Goal: Transaction & Acquisition: Purchase product/service

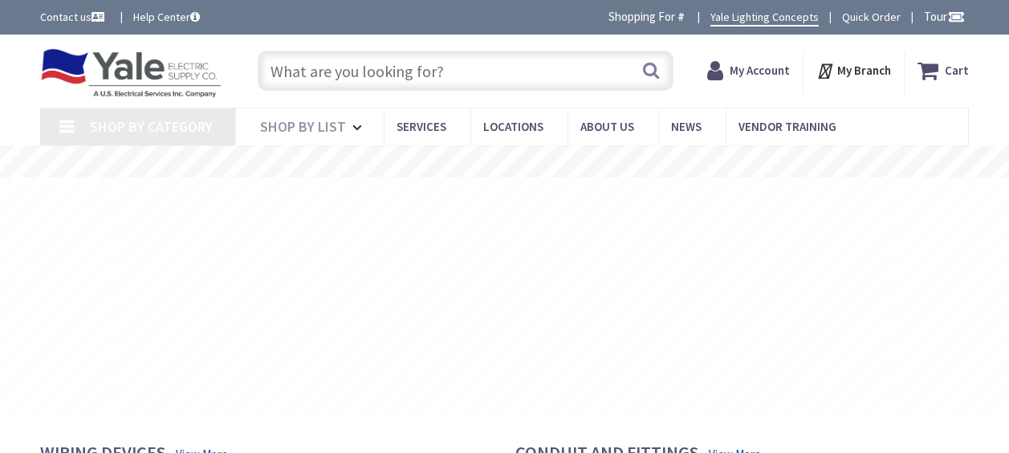
type input "[PERSON_NAME] [PERSON_NAME], [GEOGRAPHIC_DATA], DE 19904, [GEOGRAPHIC_DATA]"
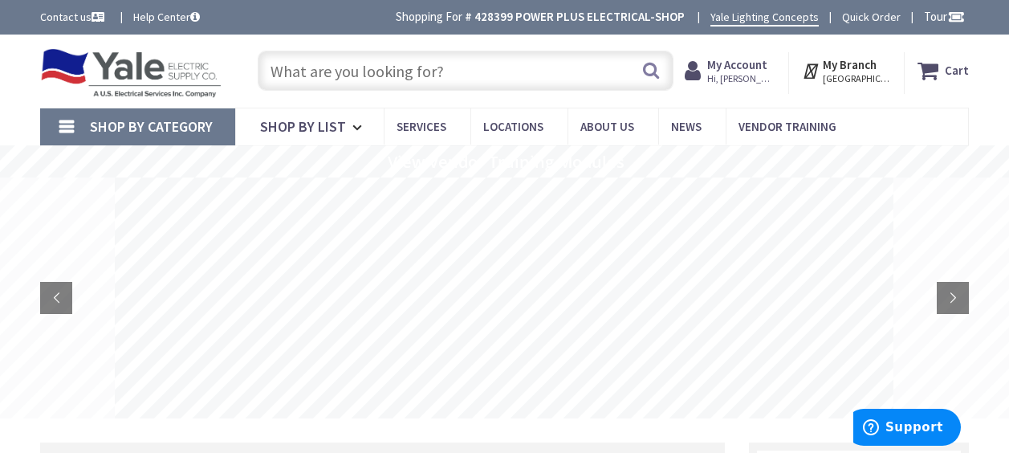
click at [762, 71] on span "My Account Hi, Matt" at bounding box center [741, 70] width 68 height 29
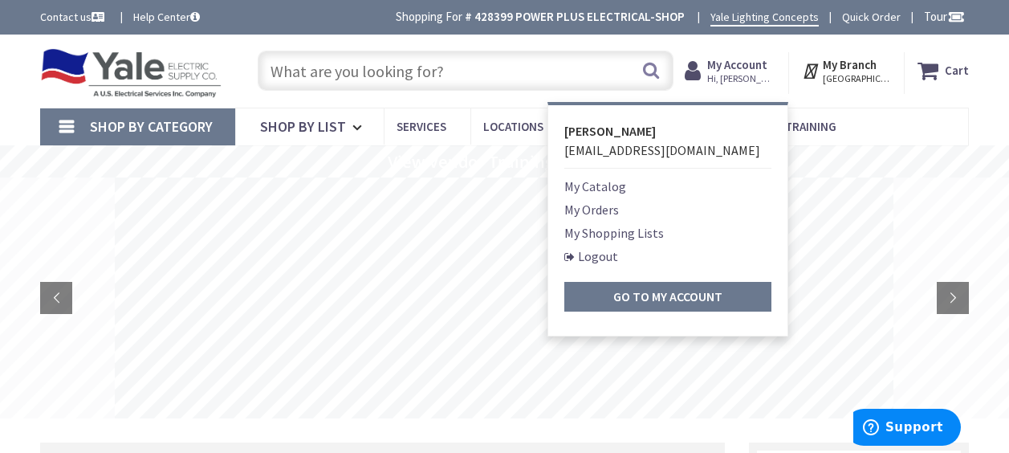
click at [762, 71] on span "My Account Hi, Matt" at bounding box center [741, 70] width 68 height 29
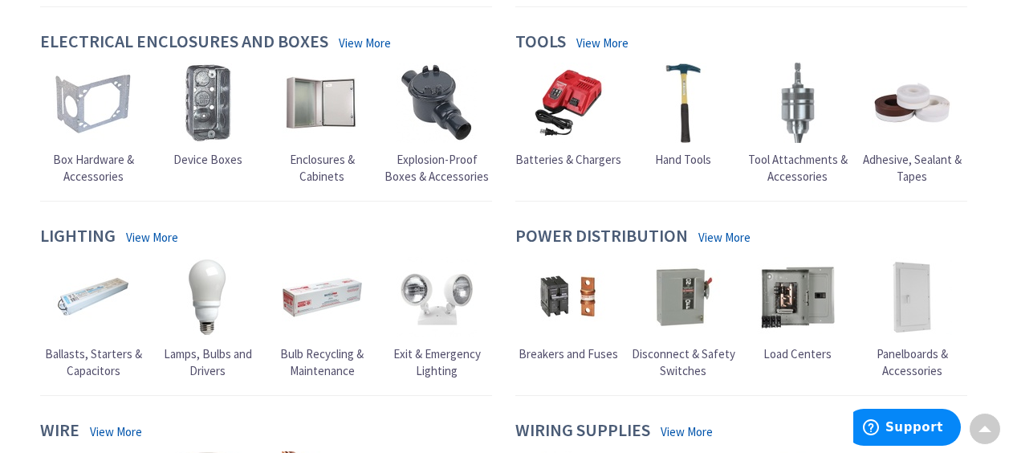
scroll to position [963, 0]
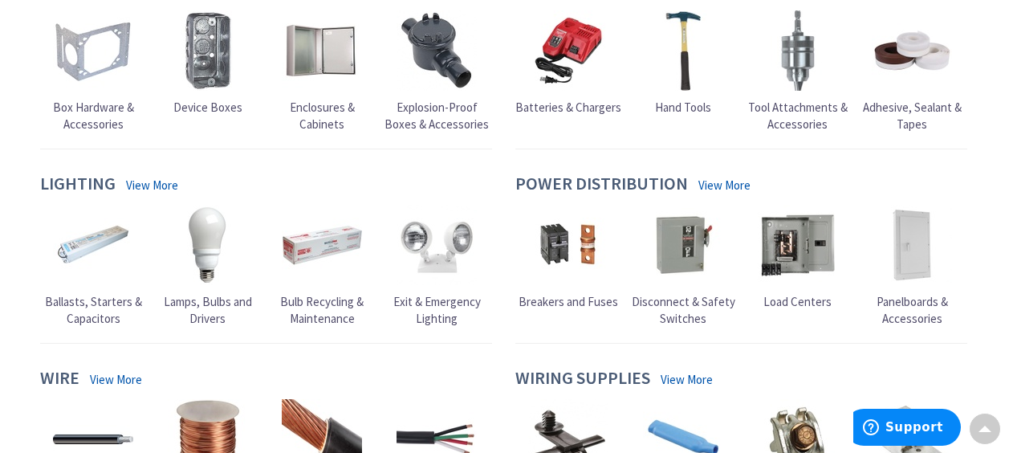
click at [547, 298] on span "Breakers and Fuses" at bounding box center [568, 301] width 100 height 15
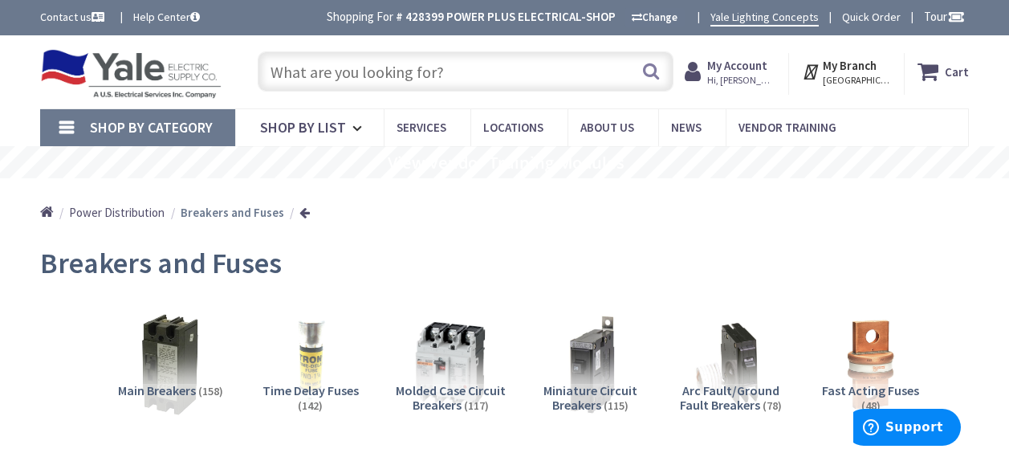
scroll to position [80, 0]
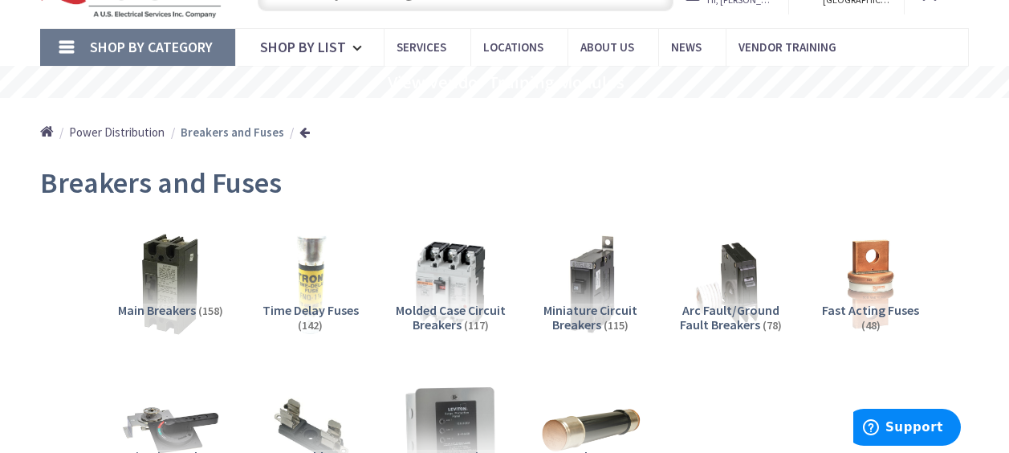
click at [313, 290] on img at bounding box center [310, 284] width 113 height 113
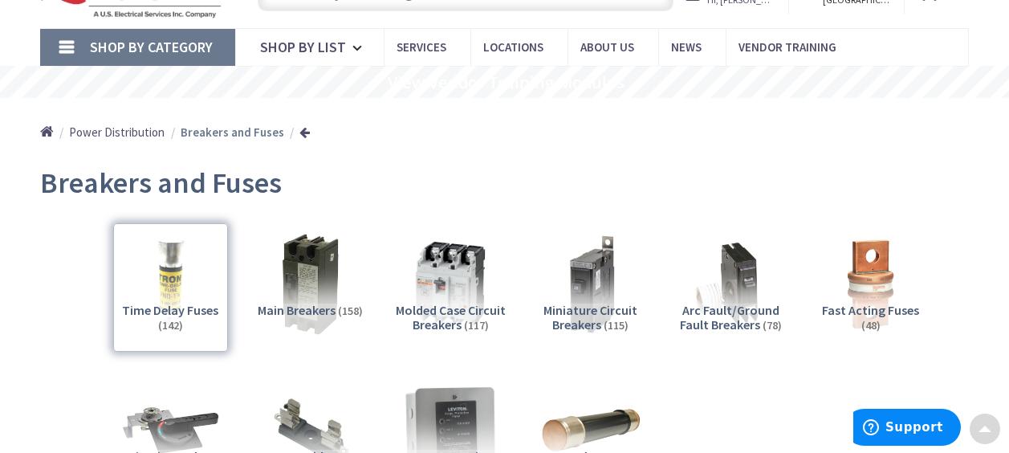
scroll to position [627, 0]
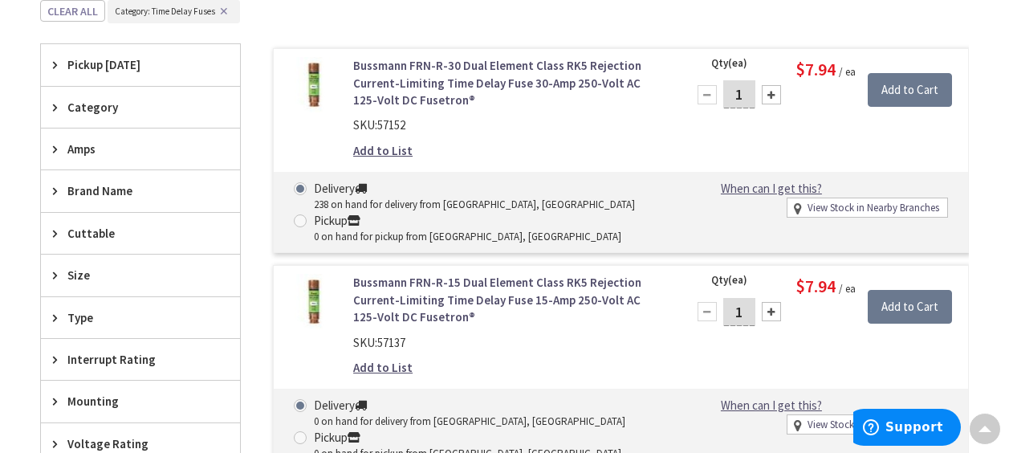
click at [75, 145] on span "Amps" at bounding box center [132, 148] width 131 height 17
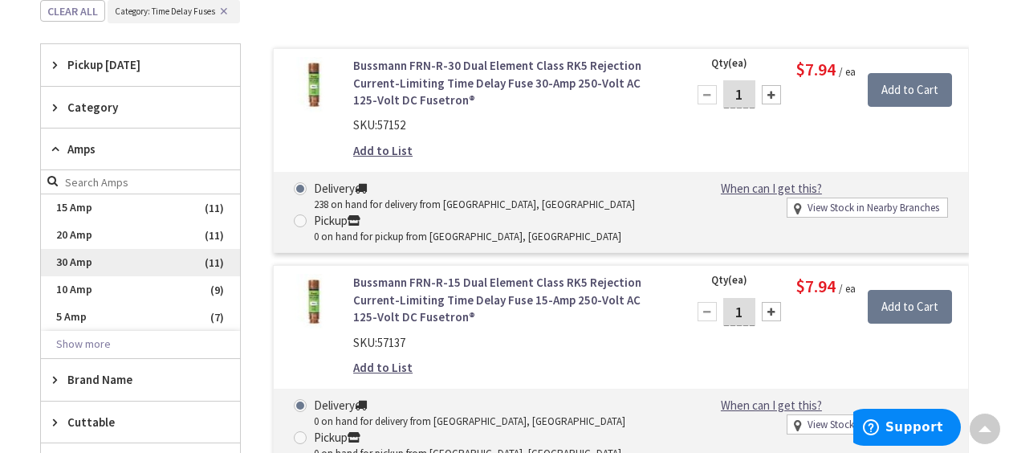
click at [79, 259] on span "30 Amp" at bounding box center [140, 262] width 199 height 27
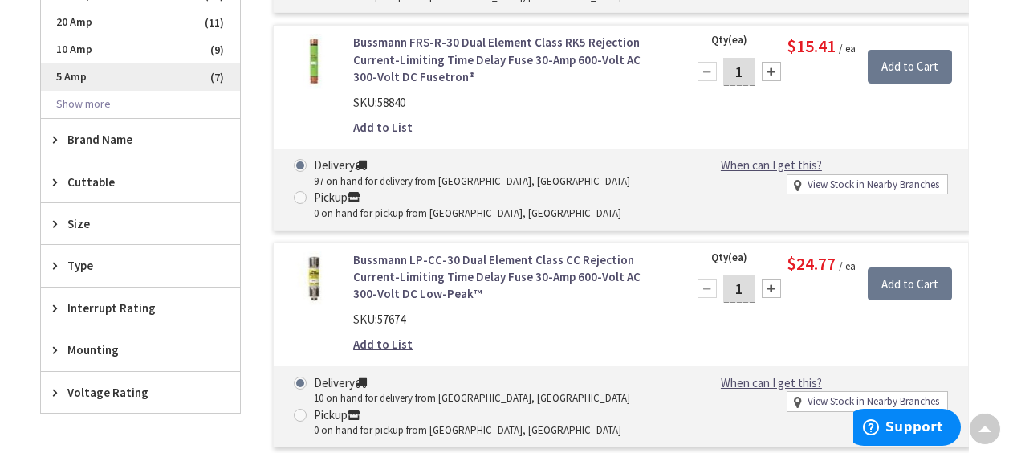
scroll to position [868, 0]
click at [58, 221] on icon at bounding box center [59, 223] width 12 height 12
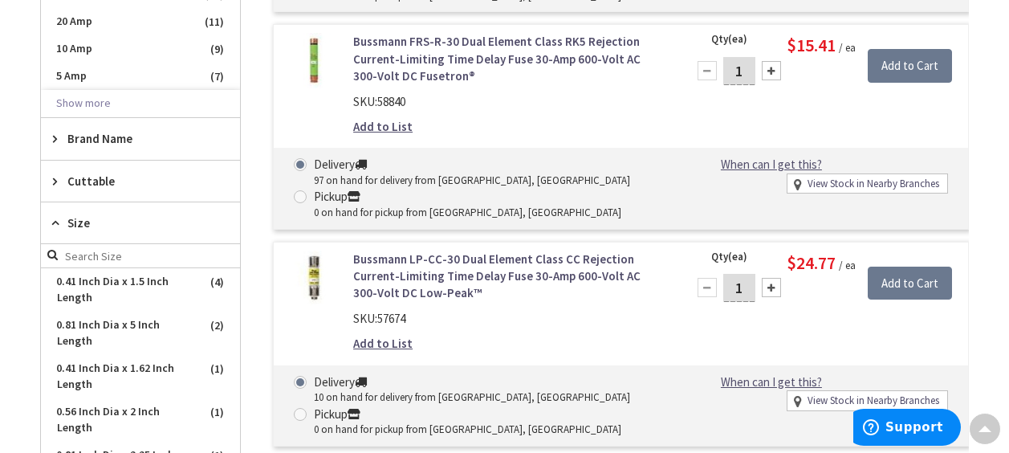
click at [58, 221] on icon at bounding box center [59, 223] width 12 height 12
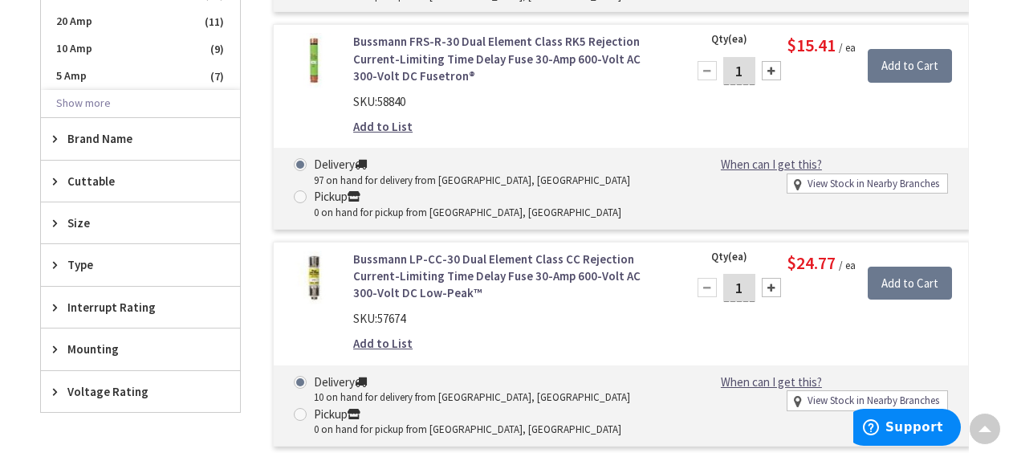
drag, startPoint x: 72, startPoint y: 397, endPoint x: 87, endPoint y: 383, distance: 20.4
click at [72, 397] on span "Voltage Rating" at bounding box center [132, 391] width 131 height 17
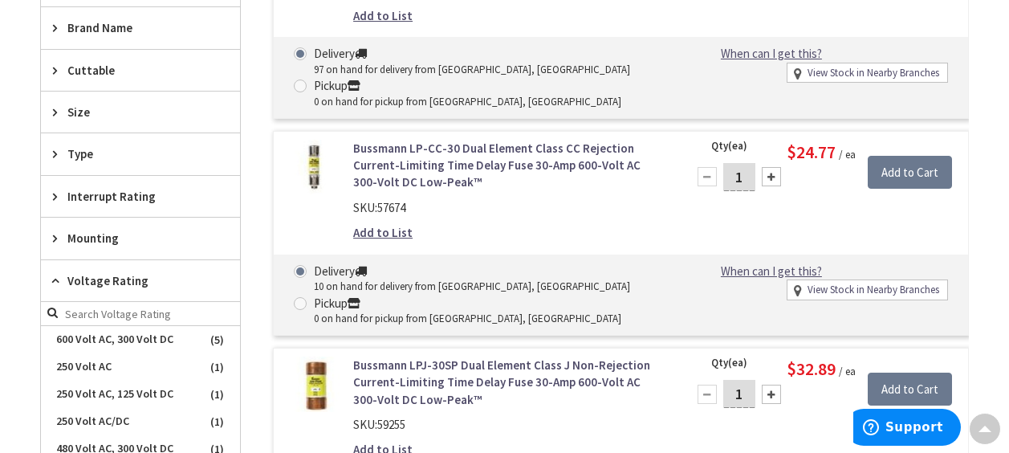
scroll to position [1108, 0]
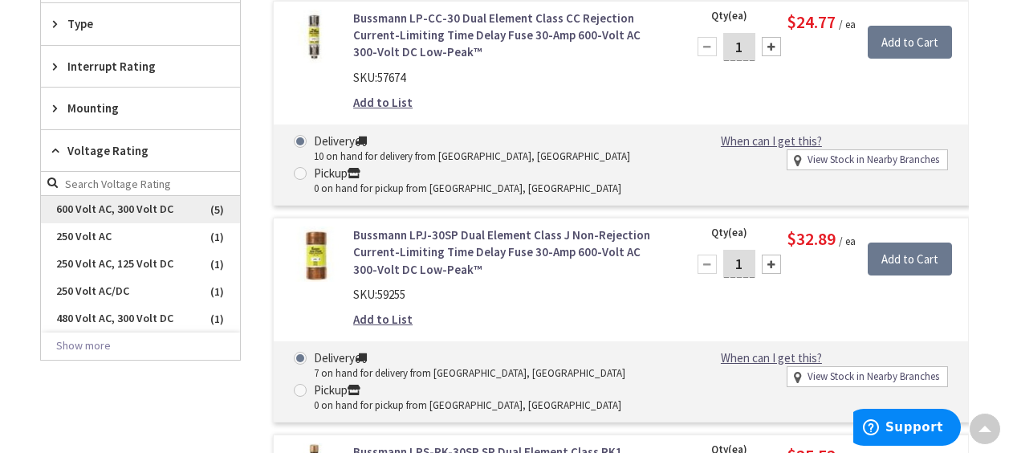
click at [129, 206] on span "600 Volt AC, 300 Volt DC" at bounding box center [140, 209] width 199 height 27
